Goal: Transaction & Acquisition: Obtain resource

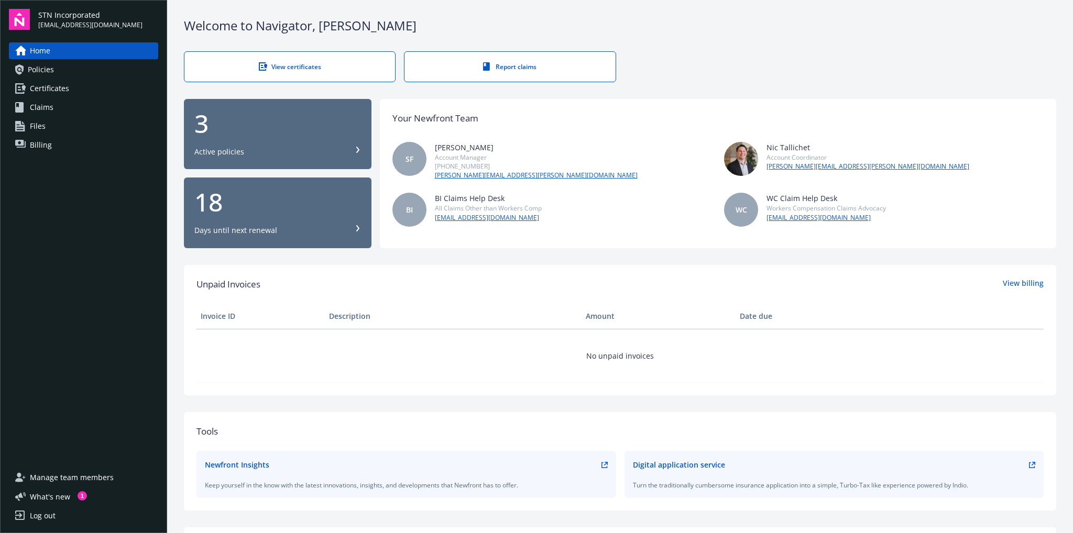
click at [358, 149] on icon at bounding box center [358, 150] width 6 height 6
click at [54, 74] on link "Policies" at bounding box center [83, 69] width 149 height 17
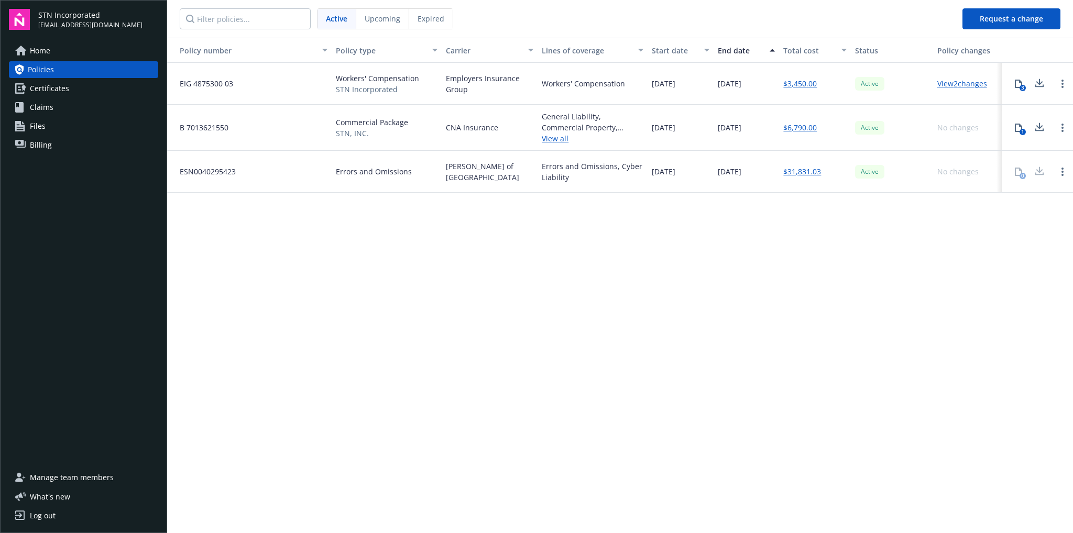
click at [210, 170] on span "ESN0040295423" at bounding box center [203, 171] width 64 height 11
click at [579, 164] on div "Errors and Omissions, Cyber Liability" at bounding box center [593, 172] width 102 height 22
click at [1016, 172] on div "0" at bounding box center [1018, 171] width 21 height 21
drag, startPoint x: 1043, startPoint y: 170, endPoint x: 1028, endPoint y: 171, distance: 14.7
click at [1042, 170] on div at bounding box center [1039, 171] width 21 height 21
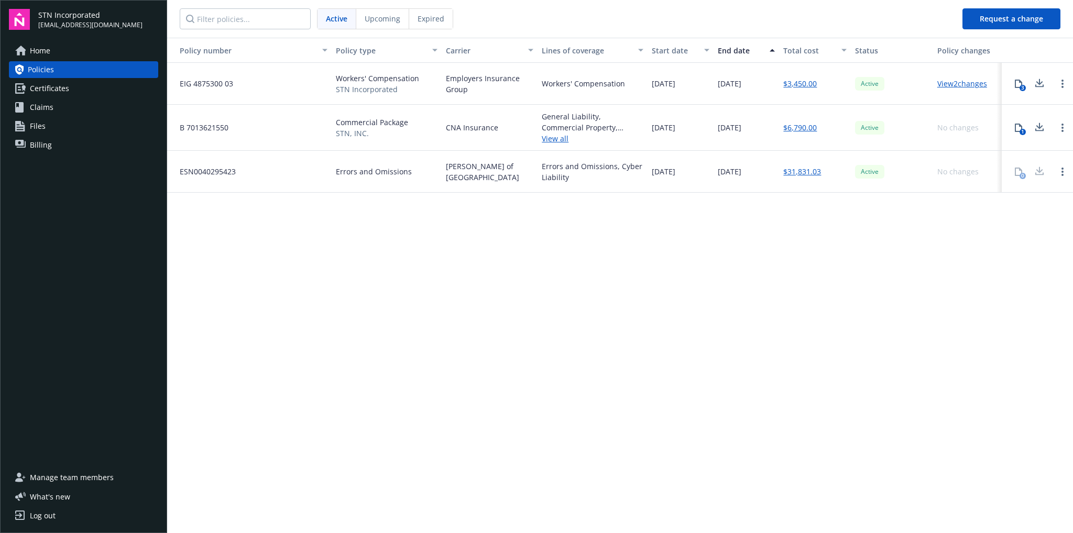
click at [1018, 173] on div "0" at bounding box center [1018, 171] width 21 height 21
click at [810, 172] on link "$31,831.03" at bounding box center [802, 171] width 38 height 11
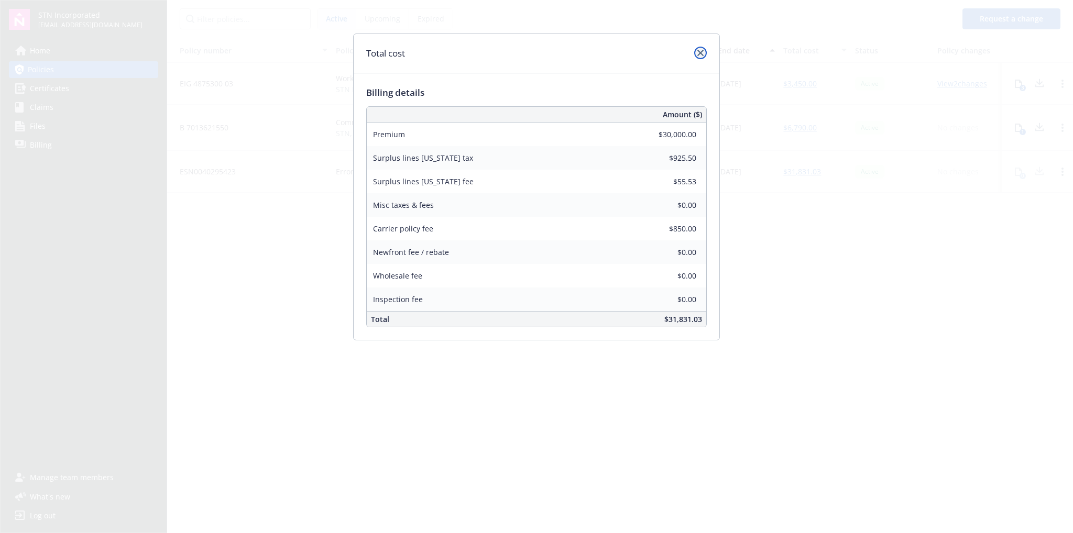
click at [702, 52] on icon "close" at bounding box center [700, 53] width 6 height 6
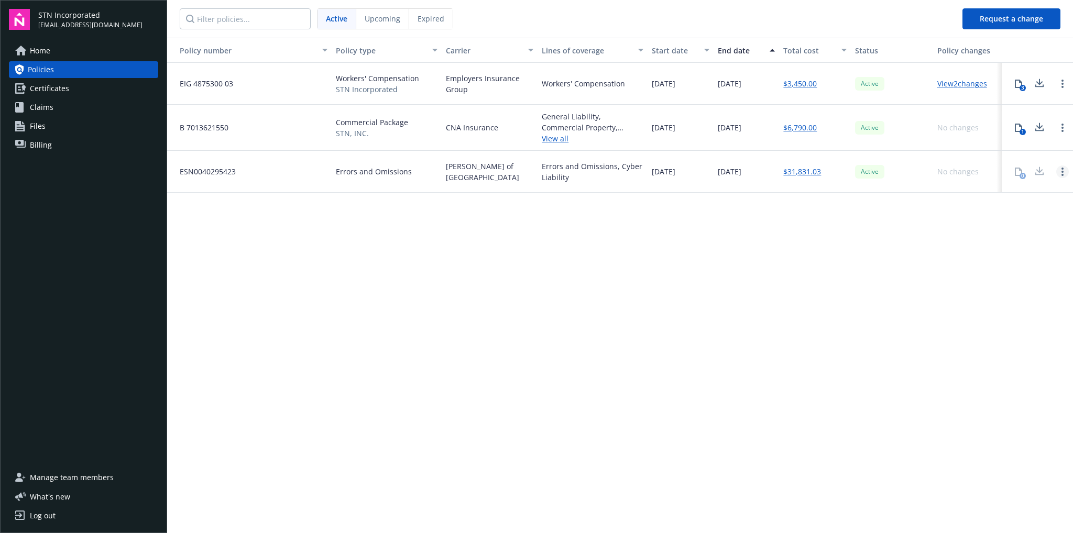
click at [1060, 176] on link "Open options" at bounding box center [1062, 172] width 13 height 13
click at [910, 244] on div "Policy number Policy type Carrier Lines of coverage Start date End date Total c…" at bounding box center [620, 285] width 906 height 494
click at [45, 86] on span "Certificates" at bounding box center [49, 88] width 39 height 17
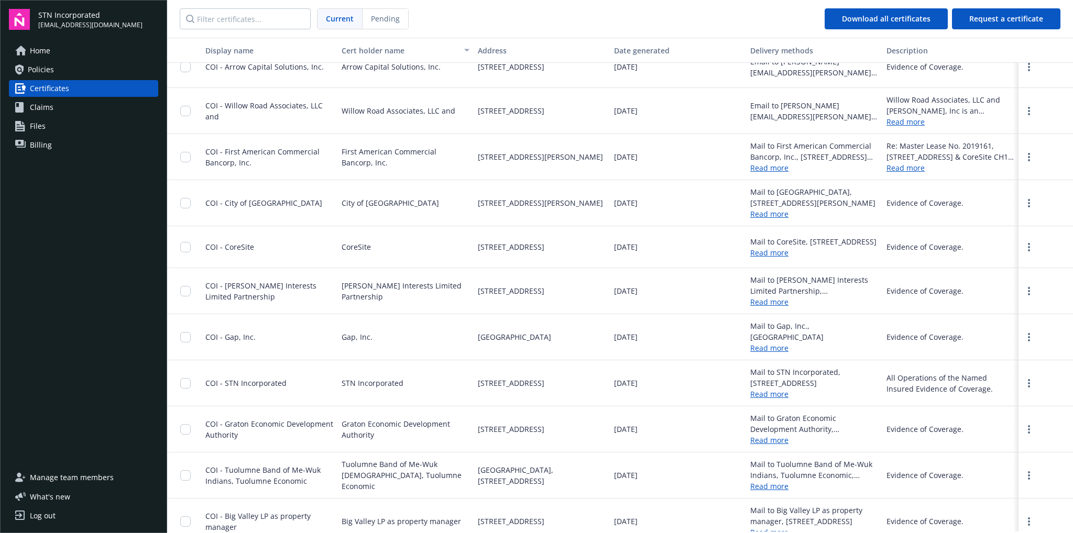
scroll to position [121, 0]
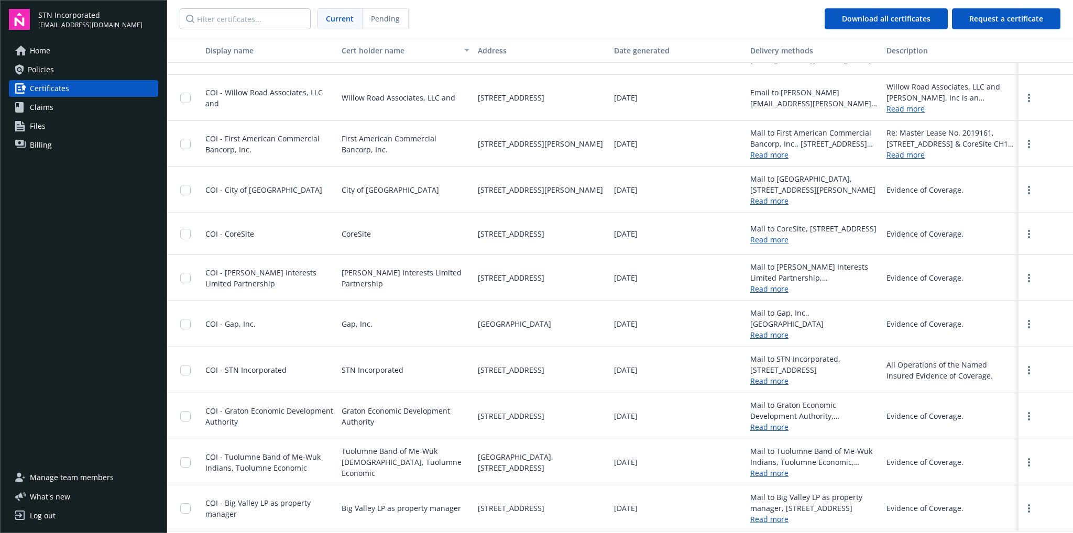
click at [759, 385] on link "Read more" at bounding box center [769, 381] width 38 height 10
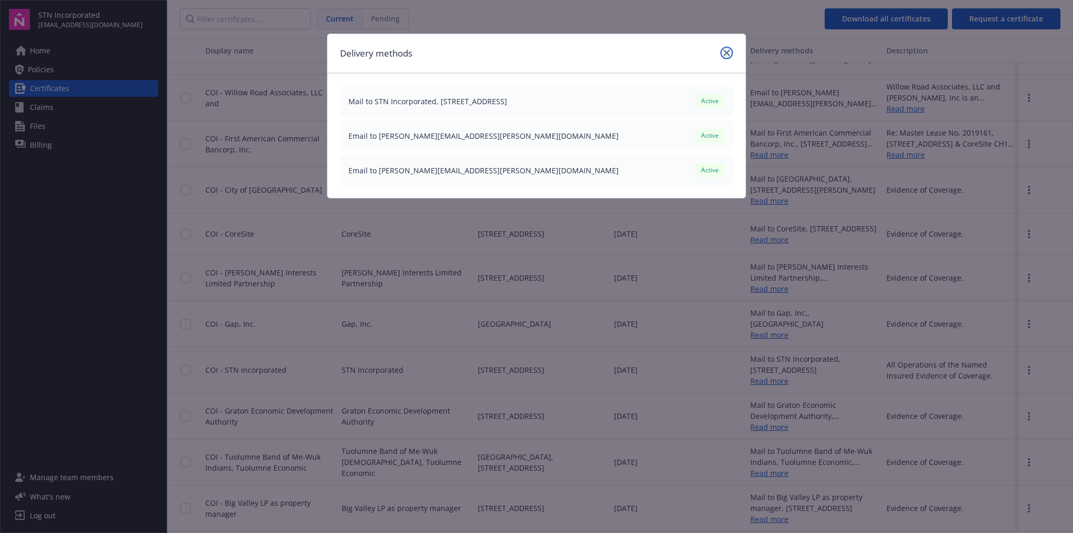
click at [729, 50] on icon "close" at bounding box center [727, 53] width 6 height 6
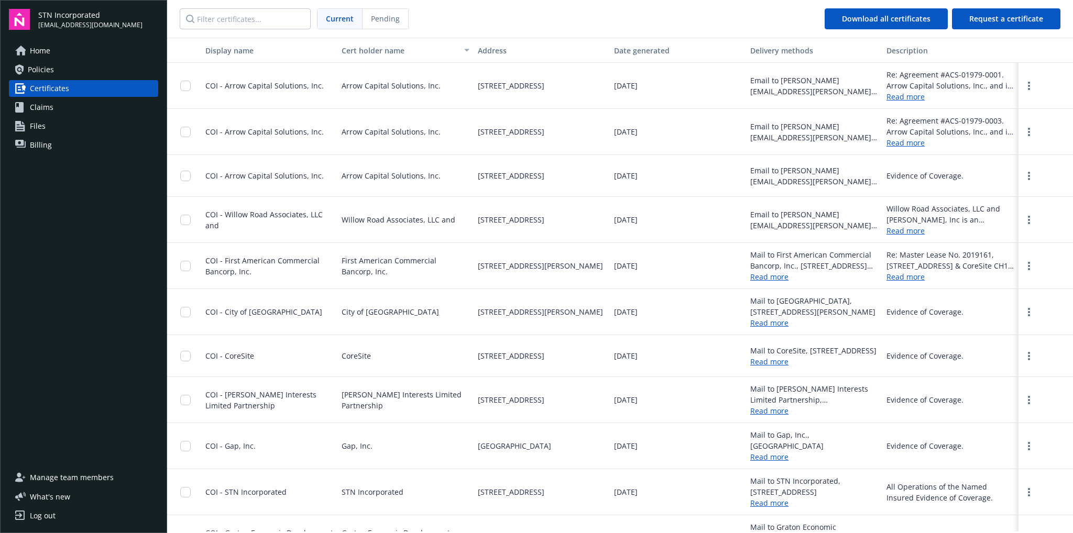
scroll to position [0, 0]
click at [237, 20] on input "Filter certificates..." at bounding box center [245, 18] width 131 height 21
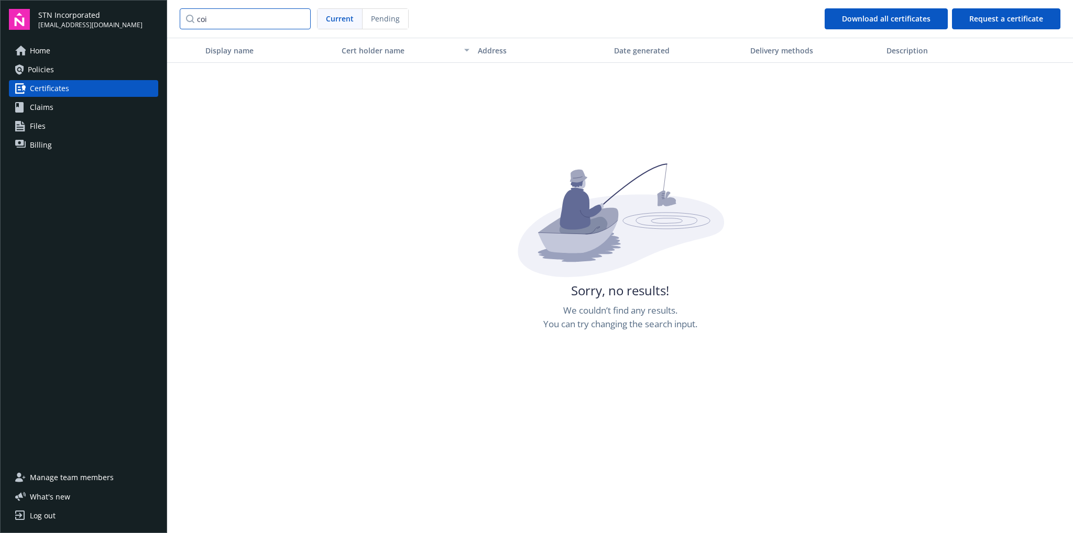
type input "coi"
click at [998, 21] on span "Request a certificate" at bounding box center [1006, 19] width 74 height 10
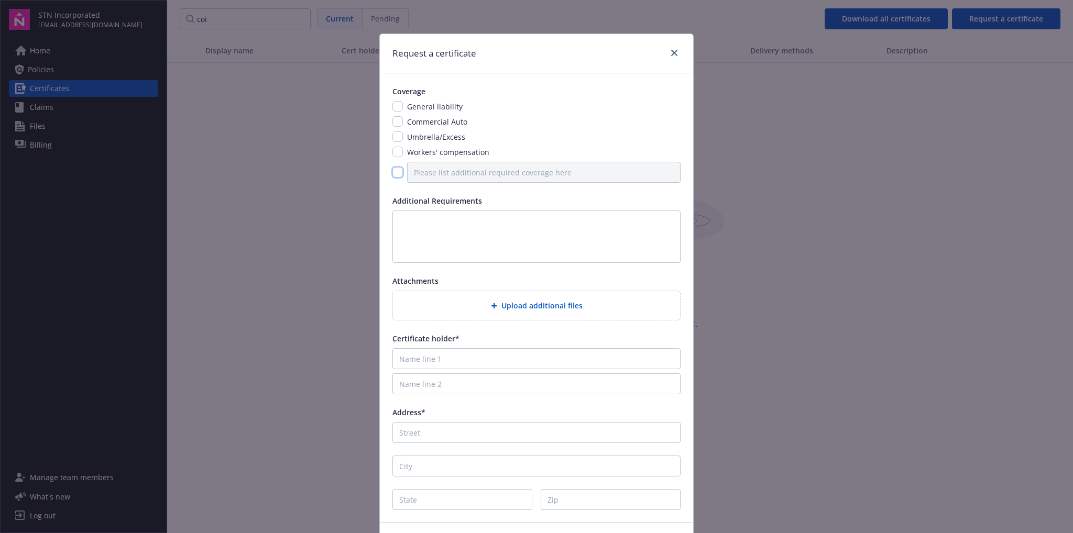
click at [396, 171] on input "checkbox" at bounding box center [397, 172] width 10 height 10
checkbox input "true"
click at [672, 53] on icon "close" at bounding box center [674, 53] width 6 height 6
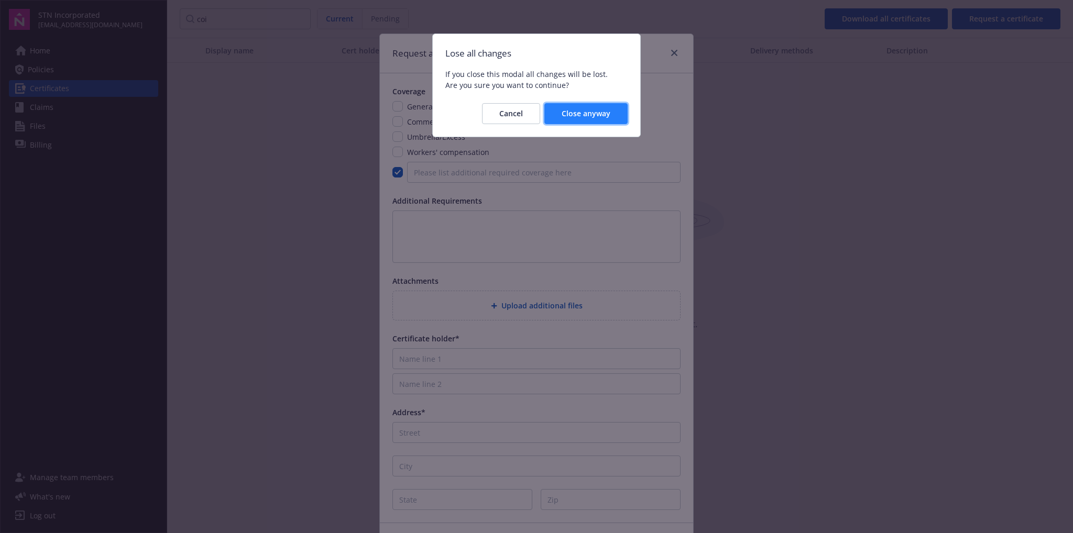
click at [589, 123] on button "Close anyway" at bounding box center [585, 113] width 83 height 21
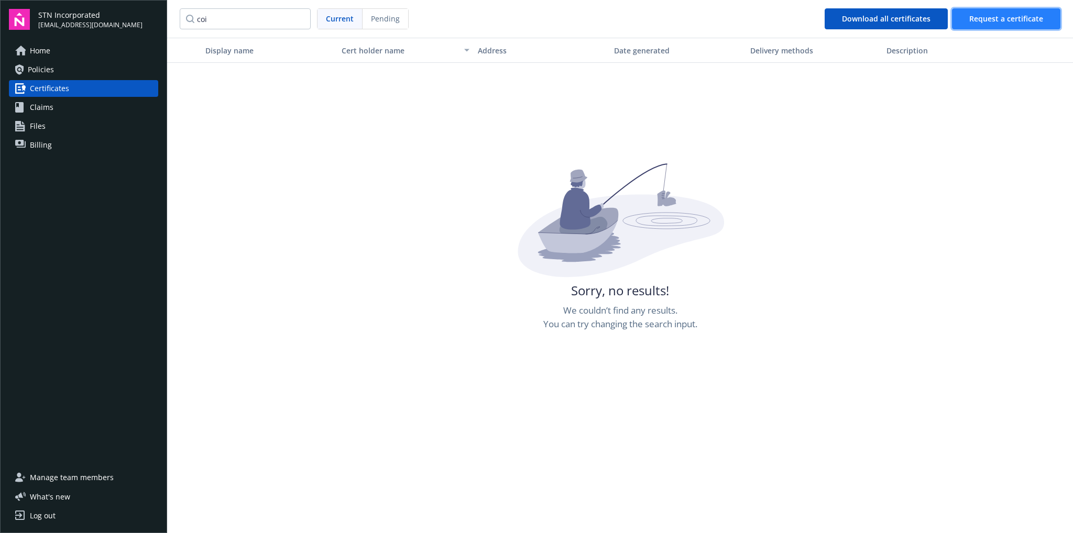
click at [994, 20] on span "Request a certificate" at bounding box center [1006, 19] width 74 height 10
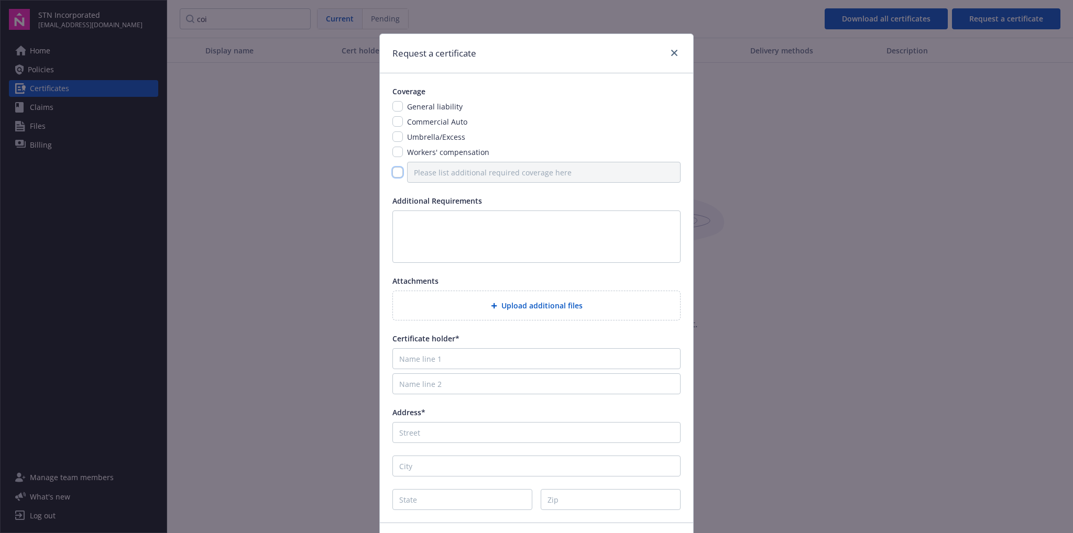
click at [392, 172] on input "checkbox" at bounding box center [397, 172] width 10 height 10
checkbox input "true"
click at [439, 173] on input "Please list additional required coverage here" at bounding box center [543, 172] width 273 height 21
type input "E&O, Cyber Security Certificate of Insurance"
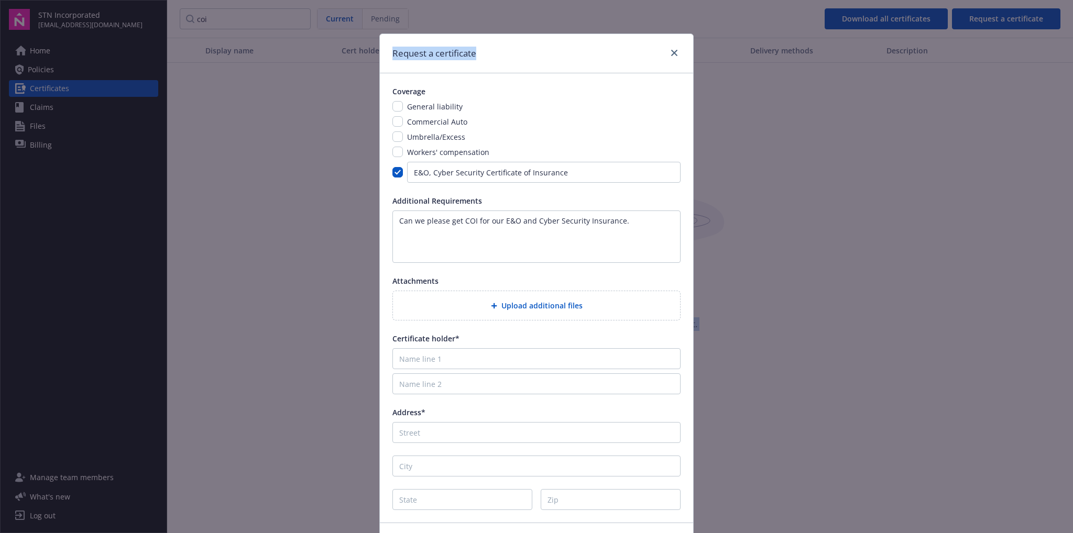
drag, startPoint x: 526, startPoint y: 50, endPoint x: 1997, endPoint y: 156, distance: 1474.4
click at [1072, 156] on html "STN Incorporated [EMAIL_ADDRESS][DOMAIN_NAME] Home Policies Certificates Claims…" at bounding box center [536, 266] width 1073 height 533
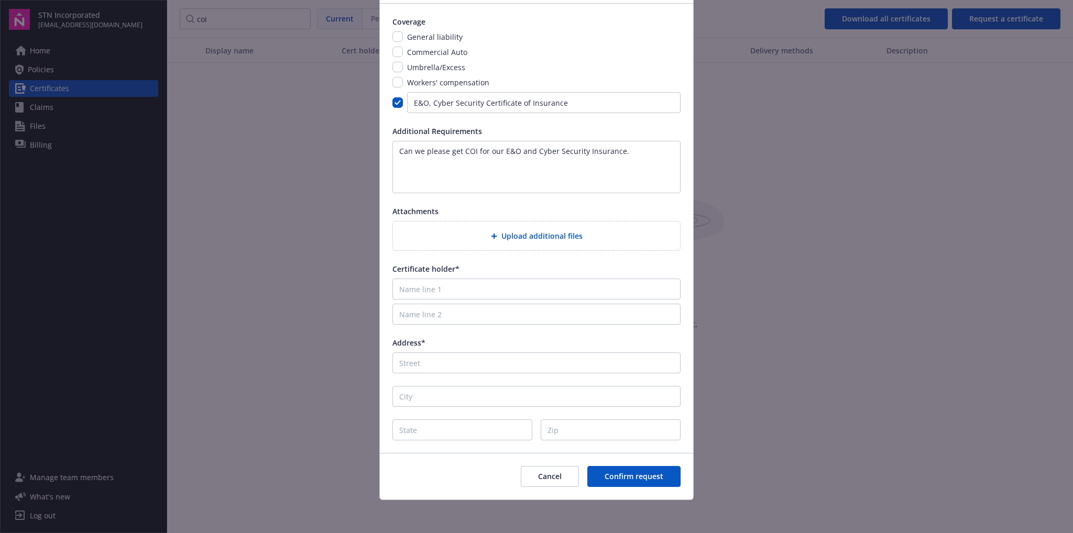
click at [46, 56] on body "STN Incorporated [EMAIL_ADDRESS][DOMAIN_NAME] Home Policies Certificates Claims…" at bounding box center [536, 266] width 1073 height 533
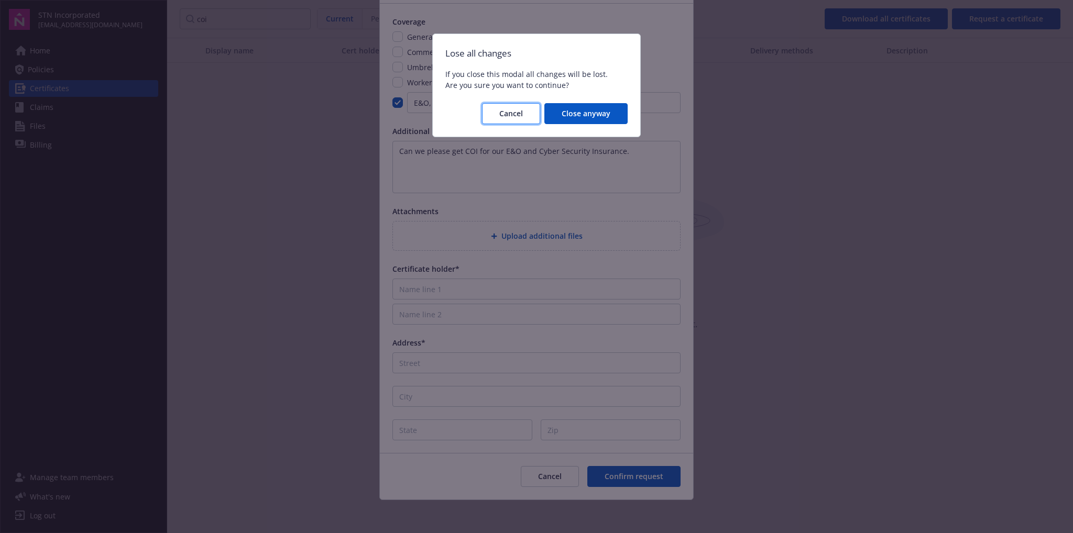
click at [523, 114] on span "Cancel" at bounding box center [511, 113] width 24 height 10
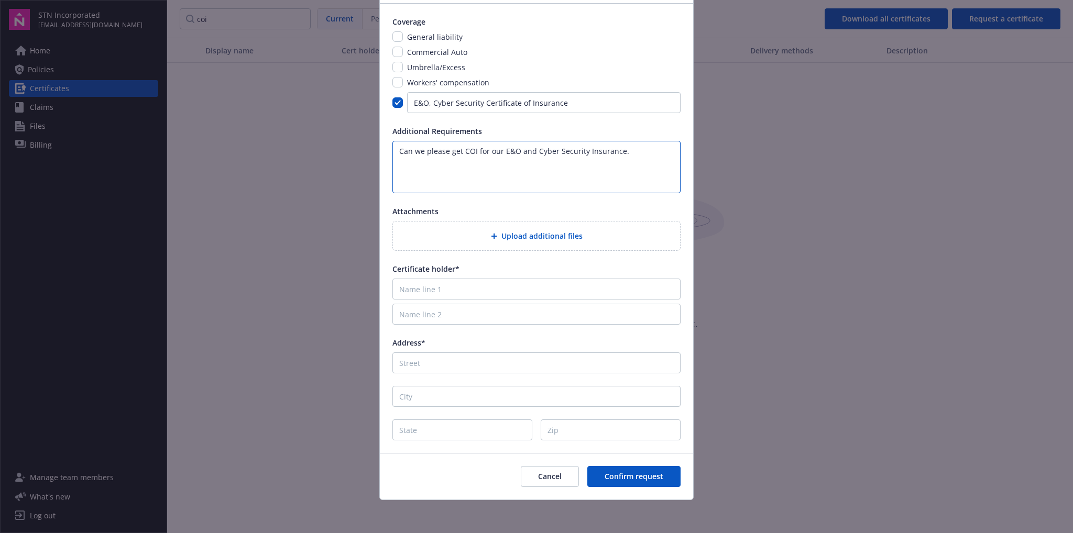
drag, startPoint x: 647, startPoint y: 148, endPoint x: 727, endPoint y: 192, distance: 90.7
click at [647, 149] on textarea "Can we please get COI for our E&O and Cyber Security Insurance." at bounding box center [536, 167] width 288 height 52
click at [629, 149] on textarea "Can we please get COI for our E&O and Cyber Security Insurance." at bounding box center [536, 167] width 288 height 52
type textarea "Can we please get COI for our E&O and Cyber Security Insurance. Policy #: ESN00…"
click at [441, 288] on input "Name line 1" at bounding box center [536, 289] width 288 height 21
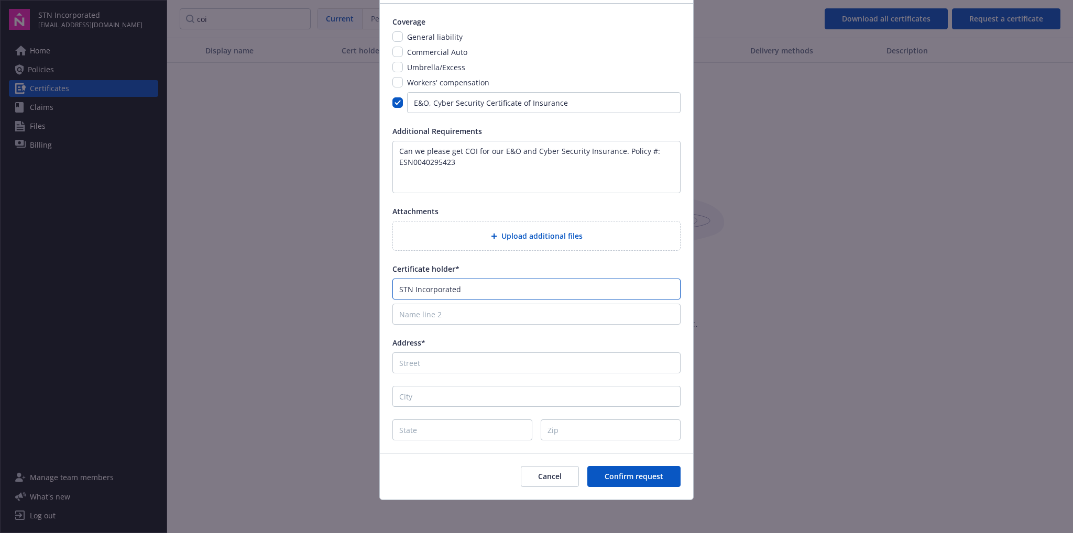
type input "STN Incorporated"
click at [420, 363] on input "Address*" at bounding box center [536, 363] width 288 height 21
drag, startPoint x: 992, startPoint y: 55, endPoint x: 1957, endPoint y: 61, distance: 965.1
click at [1072, 61] on html "STN Incorporated [EMAIL_ADDRESS][DOMAIN_NAME] Home Policies Certificates Claims…" at bounding box center [536, 266] width 1073 height 533
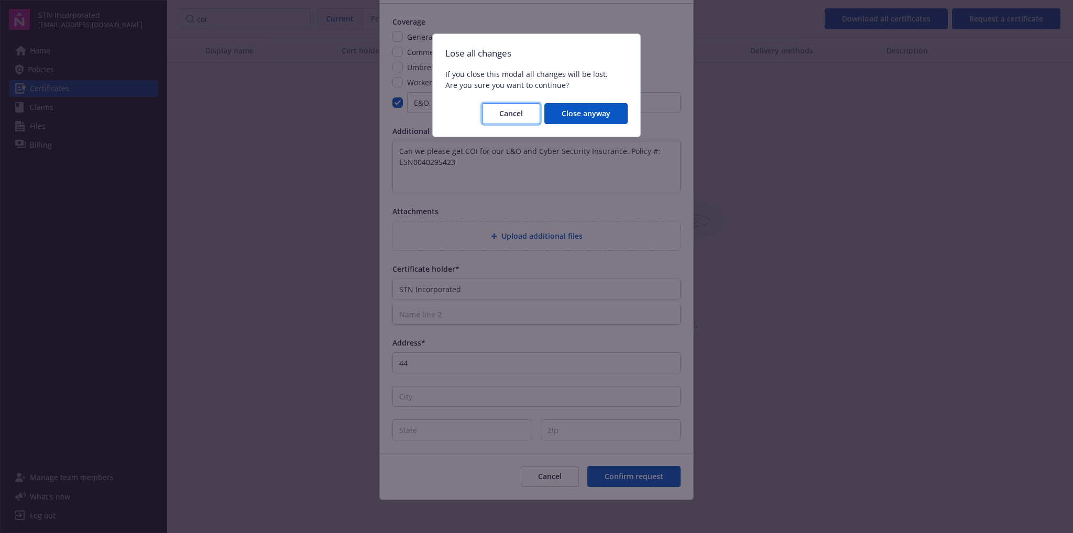
click at [523, 115] on span "Cancel" at bounding box center [511, 113] width 24 height 10
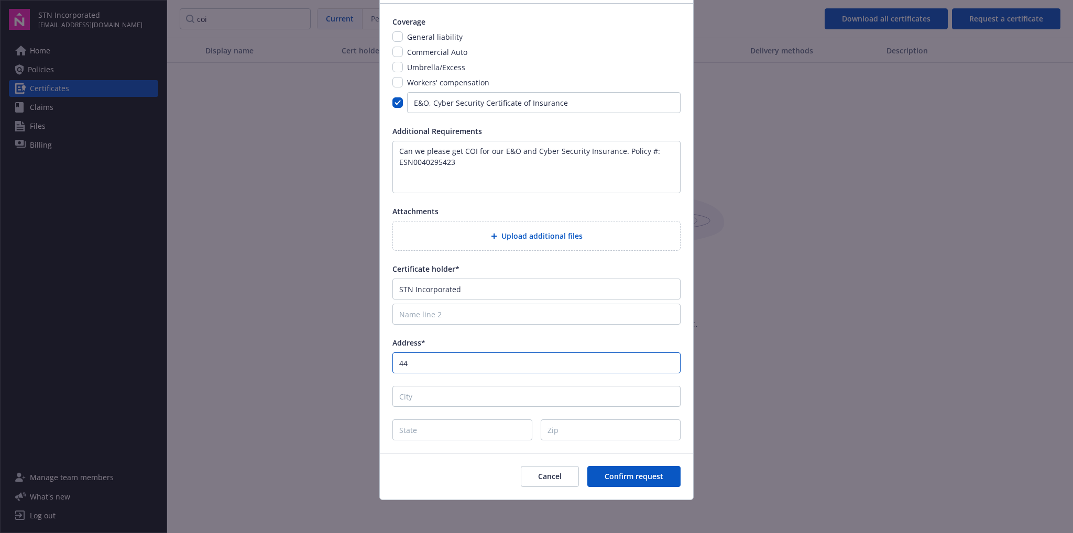
click at [416, 366] on input "44" at bounding box center [536, 363] width 288 height 21
type input "[STREET_ADDRESS]"
type input "Pleasanton"
type input "CA"
type input "94588"
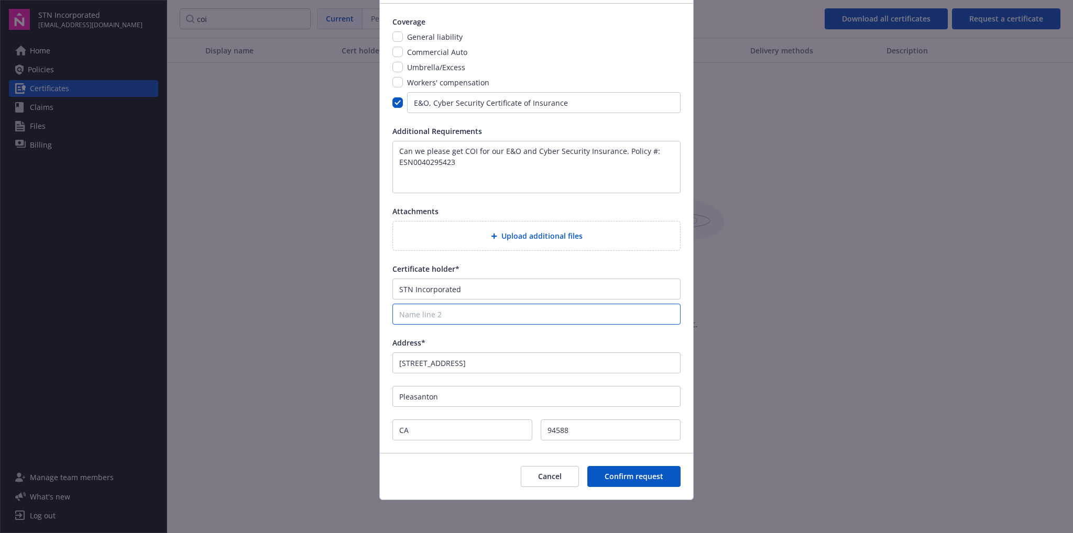
click at [422, 308] on input "Name line 2" at bounding box center [536, 314] width 288 height 21
type input "[PERSON_NAME]"
click at [621, 474] on span "Confirm request" at bounding box center [634, 477] width 59 height 10
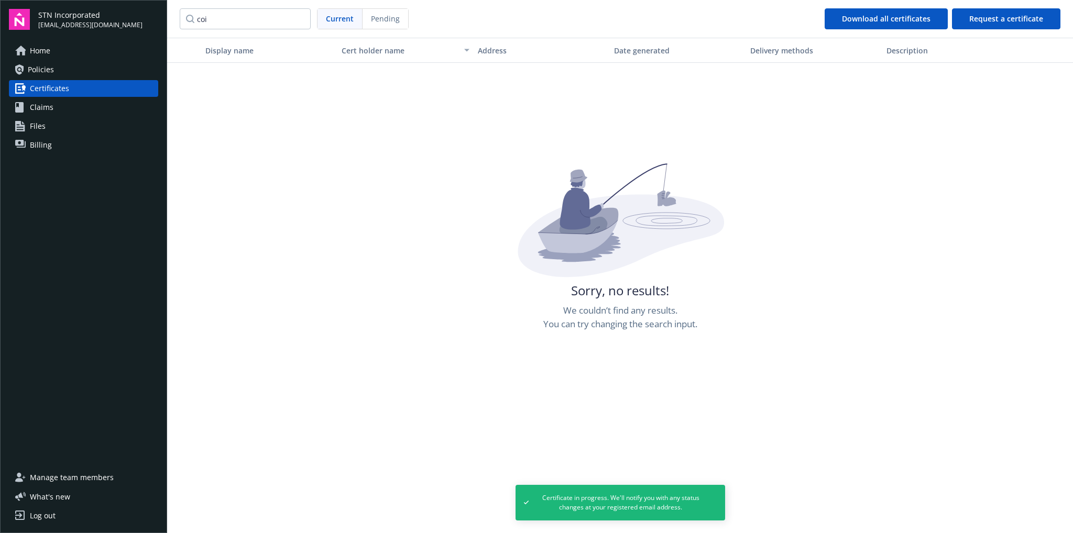
click at [51, 89] on span "Certificates" at bounding box center [49, 88] width 39 height 17
click at [357, 155] on div "Display name Cert holder name Address Date generated Delivery methods Descripti…" at bounding box center [620, 285] width 906 height 494
click at [46, 87] on span "Certificates" at bounding box center [49, 88] width 39 height 17
click at [334, 18] on span "Current" at bounding box center [340, 18] width 28 height 11
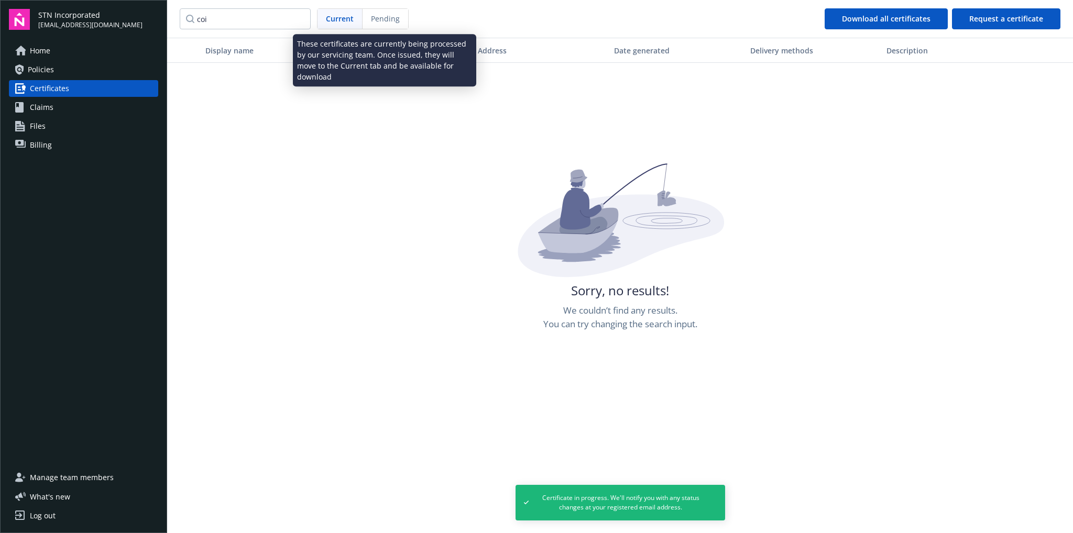
click at [393, 15] on span "Pending" at bounding box center [385, 18] width 29 height 11
click at [387, 12] on div "Pending" at bounding box center [385, 19] width 46 height 20
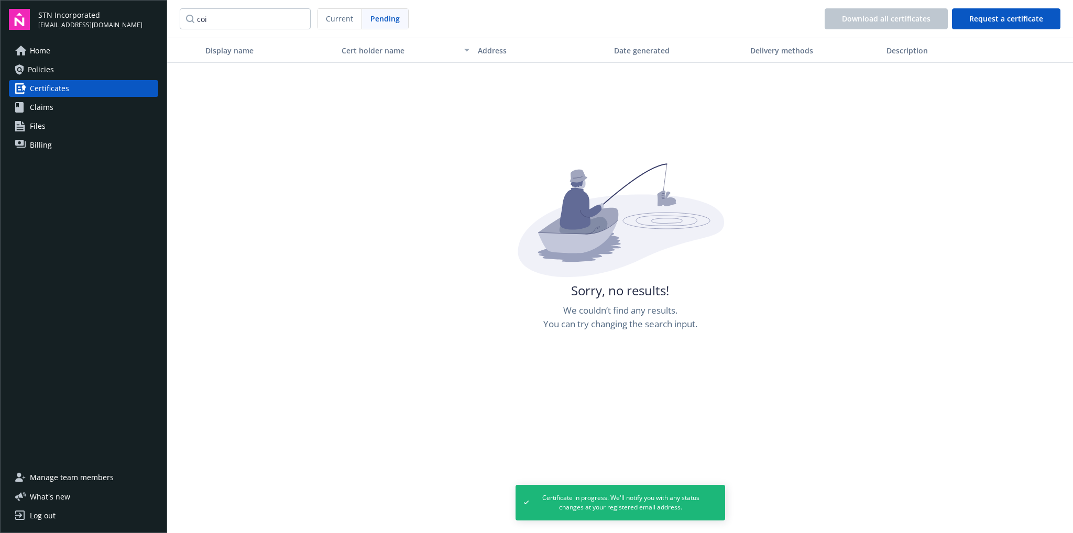
drag, startPoint x: 448, startPoint y: 124, endPoint x: 401, endPoint y: 124, distance: 47.2
click at [433, 126] on div "Display name Cert holder name Address Date generated Delivery methods Descripti…" at bounding box center [620, 285] width 906 height 494
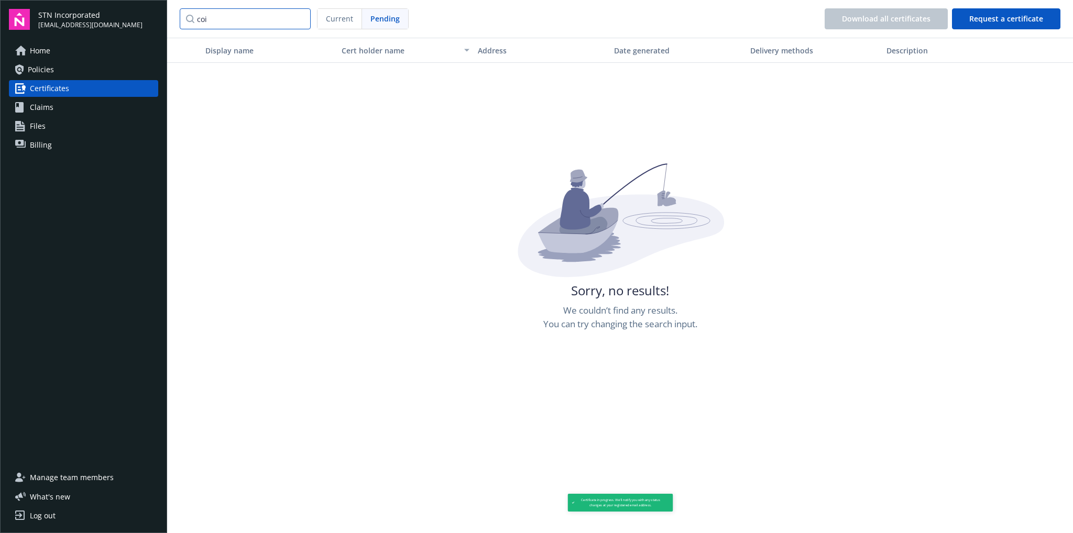
drag, startPoint x: 217, startPoint y: 12, endPoint x: 218, endPoint y: 18, distance: 6.4
click at [217, 14] on input "coi" at bounding box center [245, 18] width 131 height 21
type input "c"
click at [319, 111] on div "Display name Cert holder name Address Date generated Delivery methods Descripti…" at bounding box center [620, 285] width 906 height 494
click at [84, 83] on link "Certificates" at bounding box center [83, 88] width 149 height 17
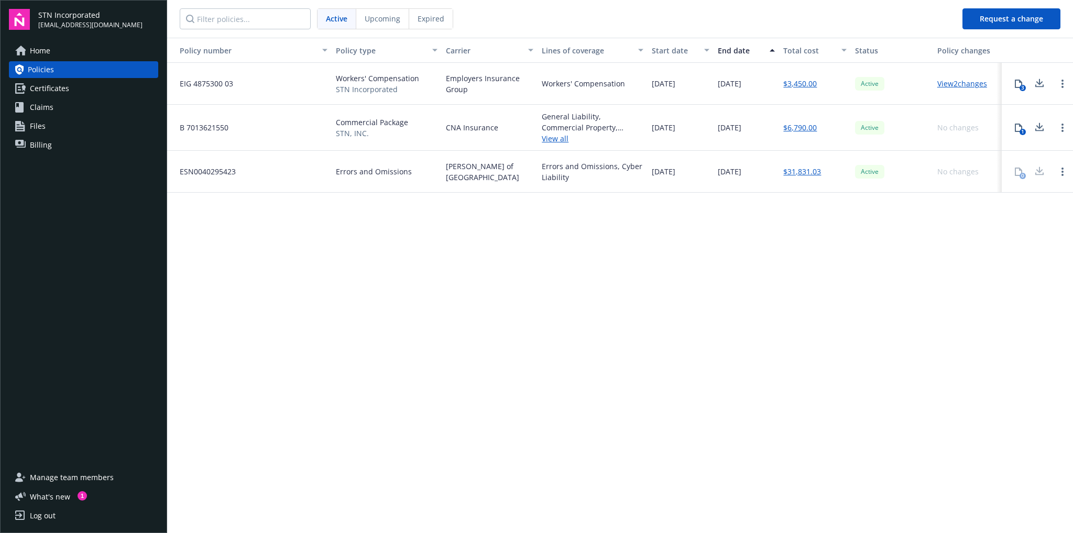
click at [1042, 128] on icon at bounding box center [1039, 127] width 13 height 13
click at [962, 84] on link "View 2 changes" at bounding box center [962, 84] width 50 height 10
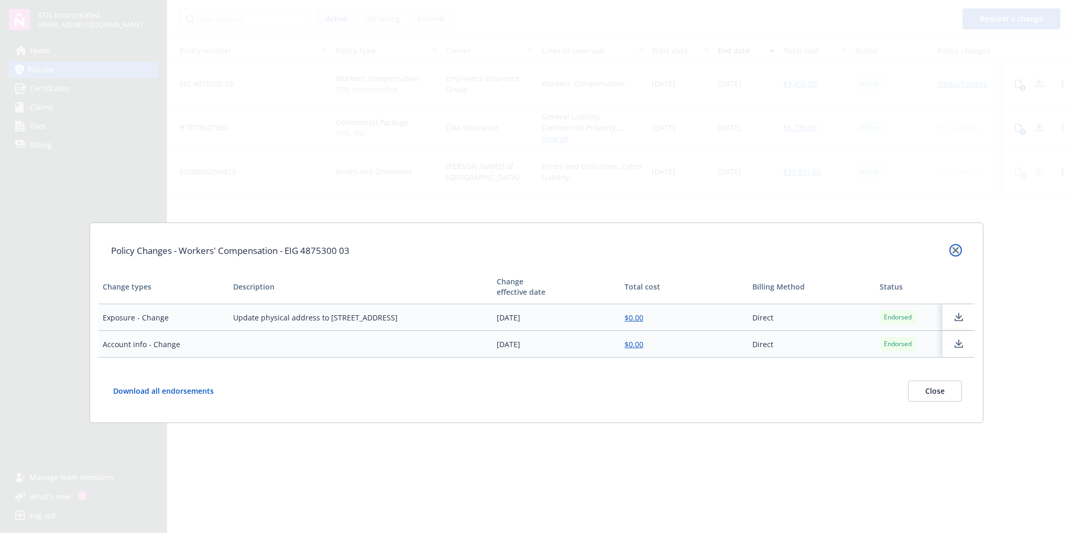
click at [956, 252] on icon "close" at bounding box center [955, 250] width 6 height 6
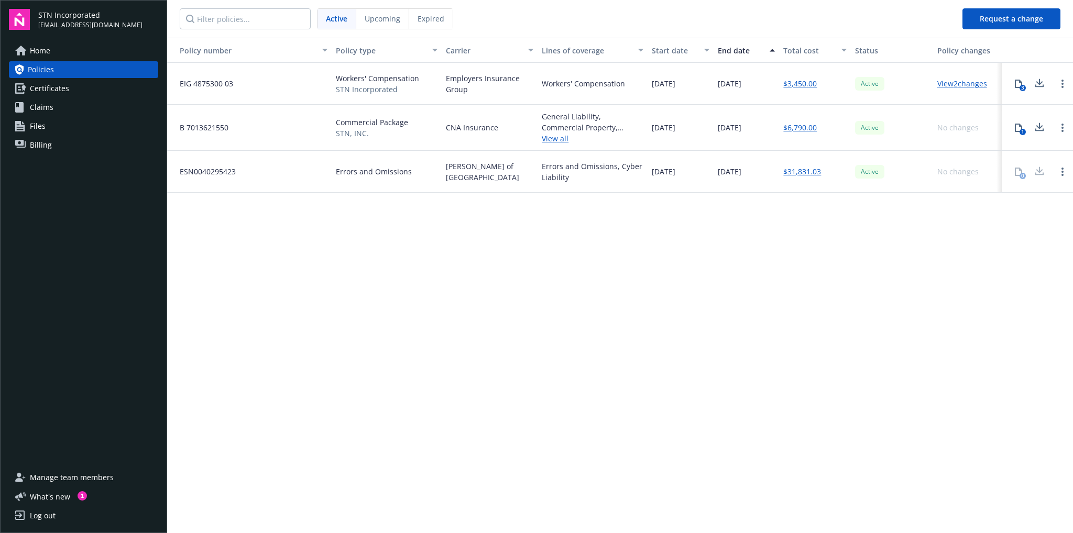
click at [554, 141] on link "View all" at bounding box center [593, 138] width 102 height 11
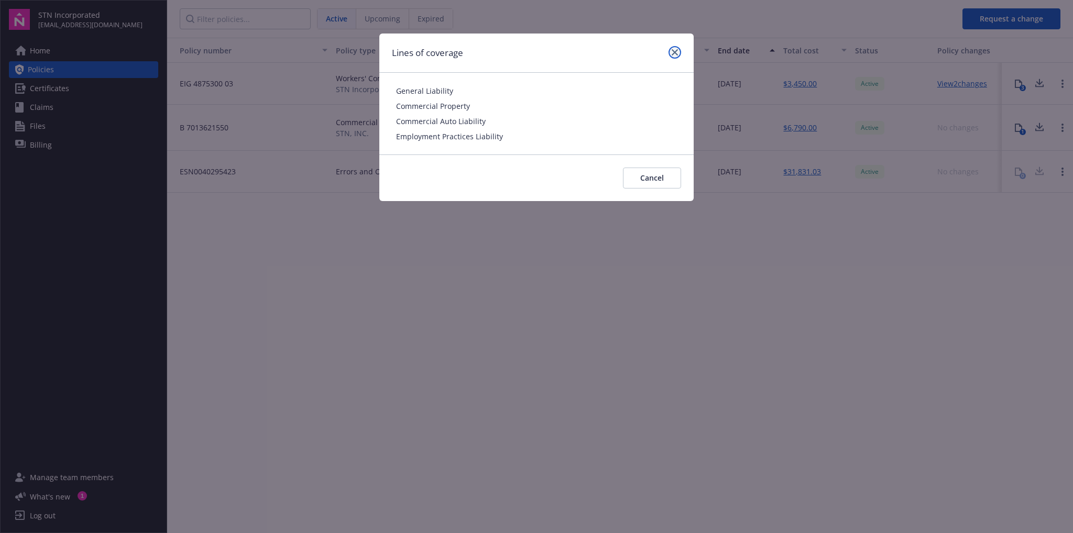
click at [673, 53] on icon "close" at bounding box center [675, 52] width 6 height 6
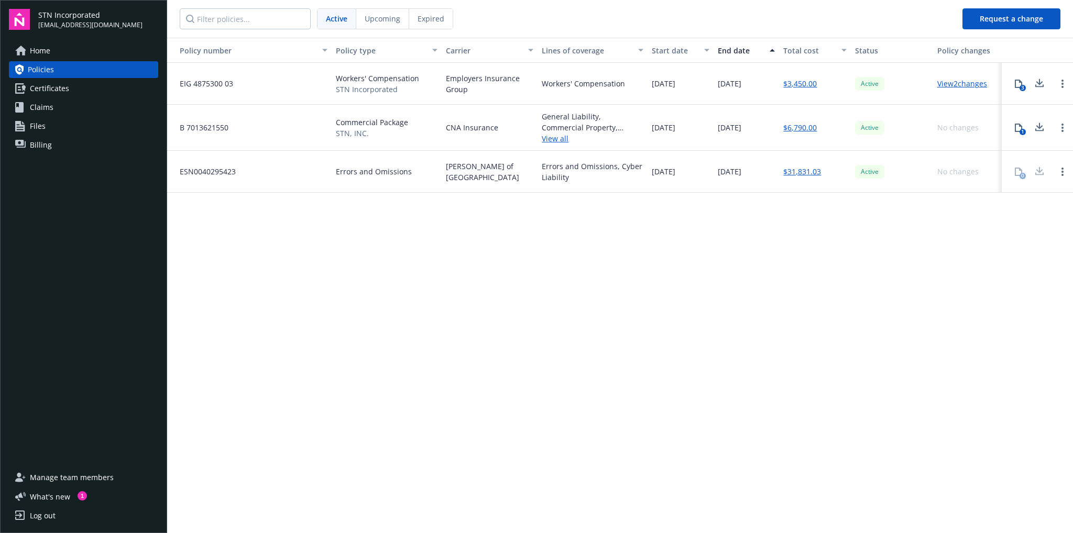
click at [46, 89] on span "Certificates" at bounding box center [49, 88] width 39 height 17
